Goal: Task Accomplishment & Management: Manage account settings

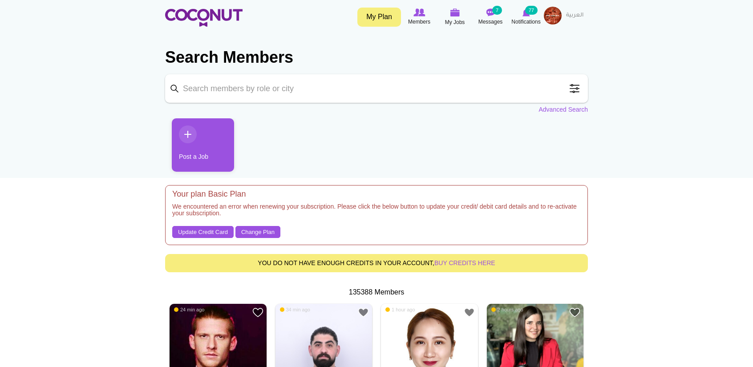
click at [560, 16] on img at bounding box center [553, 16] width 18 height 18
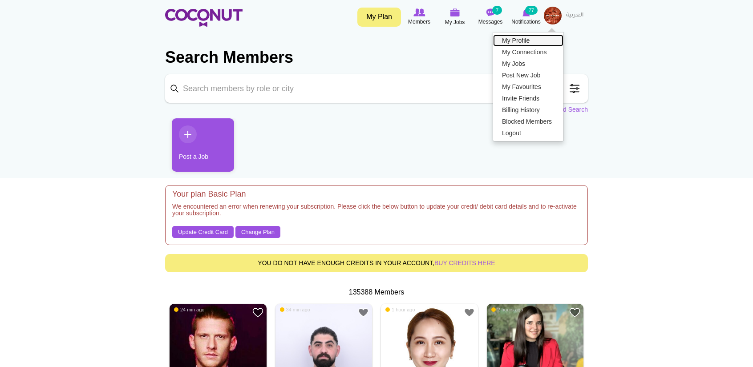
click at [529, 42] on link "My Profile" at bounding box center [528, 41] width 70 height 12
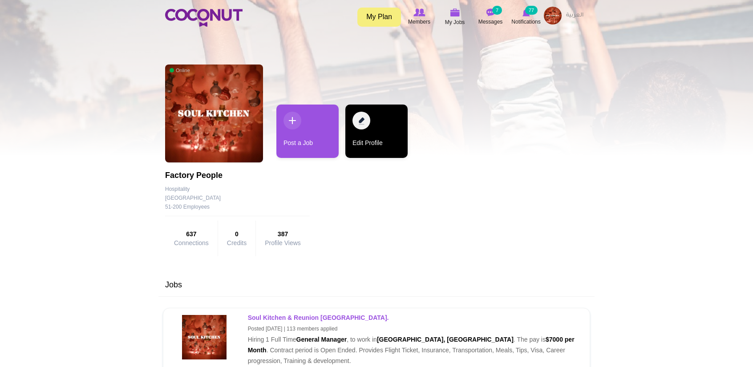
click at [366, 131] on link "Edit Profile" at bounding box center [377, 131] width 62 height 53
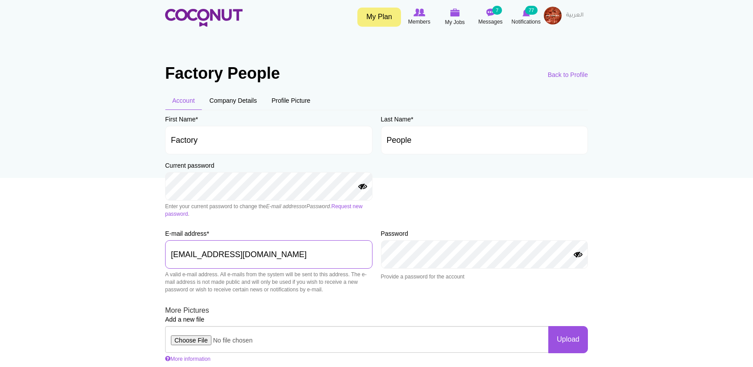
drag, startPoint x: 290, startPoint y: 253, endPoint x: 113, endPoint y: 259, distance: 177.3
click at [113, 259] on body "Toggle navigation My Plan Members My Jobs Post a Job Messages 7 Notifications 7…" at bounding box center [376, 283] width 753 height 566
